Goal: Browse casually: Explore the website without a specific task or goal

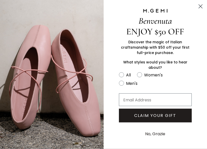
scroll to position [297, 0]
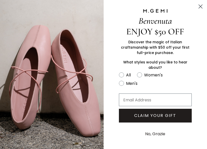
click at [194, 12] on div "Benvenuta ENJOY $50 OFF Discover the magic of Italian craftsmanship with $50 of…" at bounding box center [156, 74] width 104 height 149
click at [205, 5] on circle "Close dialog" at bounding box center [200, 6] width 8 height 8
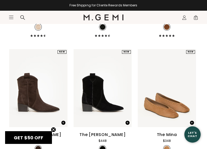
scroll to position [929, 0]
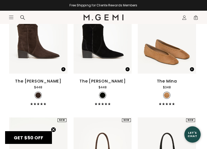
click at [178, 100] on div "The Mina $348" at bounding box center [167, 91] width 58 height 27
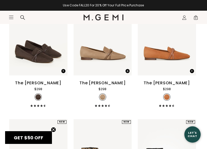
scroll to position [1549, 0]
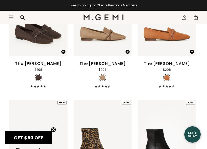
click at [113, 67] on div "The Brenda" at bounding box center [102, 64] width 46 height 6
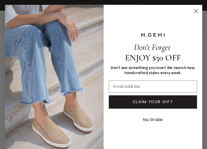
scroll to position [2869, 0]
click at [198, 16] on icon "Close dialog" at bounding box center [195, 11] width 9 height 9
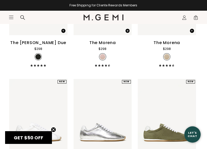
scroll to position [3052, 0]
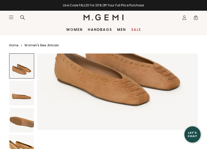
scroll to position [85, 0]
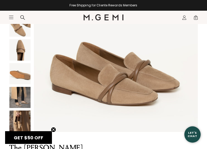
scroll to position [161, 0]
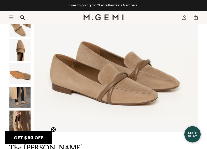
click at [28, 95] on img at bounding box center [19, 97] width 21 height 21
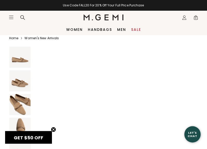
scroll to position [0, 0]
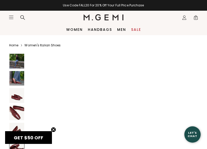
scroll to position [933, 0]
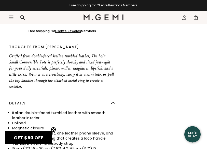
scroll to position [340, 0]
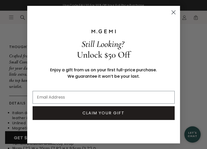
click at [178, 17] on icon "Close dialog" at bounding box center [173, 12] width 9 height 9
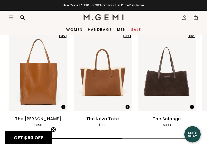
scroll to position [807, 0]
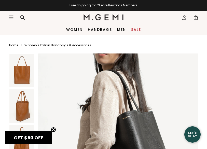
scroll to position [1097, 0]
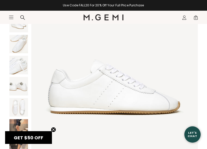
scroll to position [62, 0]
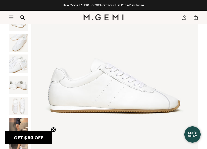
click at [25, 149] on img at bounding box center [18, 148] width 19 height 19
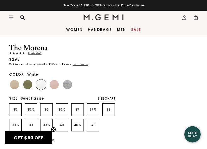
scroll to position [188, 0]
click at [32, 83] on img at bounding box center [27, 84] width 9 height 9
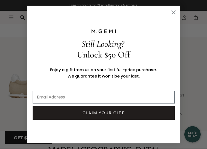
scroll to position [498, 0]
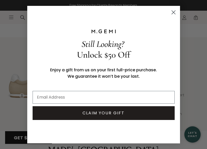
click at [172, 16] on circle "Close dialog" at bounding box center [173, 12] width 8 height 8
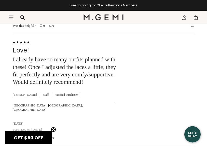
scroll to position [1052, 0]
